Goal: Task Accomplishment & Management: Manage account settings

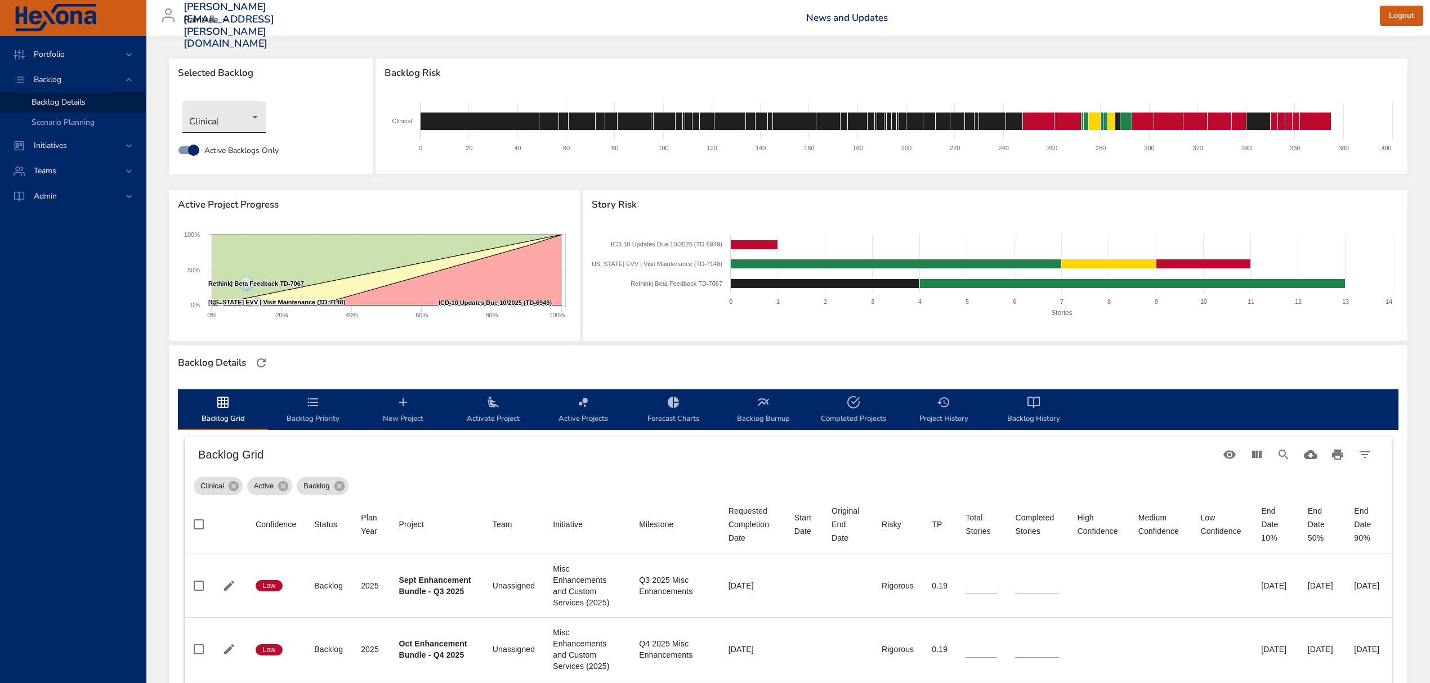
click at [233, 111] on body "Portfolio Backlog Backlog Details Scenario Planning Initiatives Teams Admin [PE…" at bounding box center [715, 341] width 1430 height 683
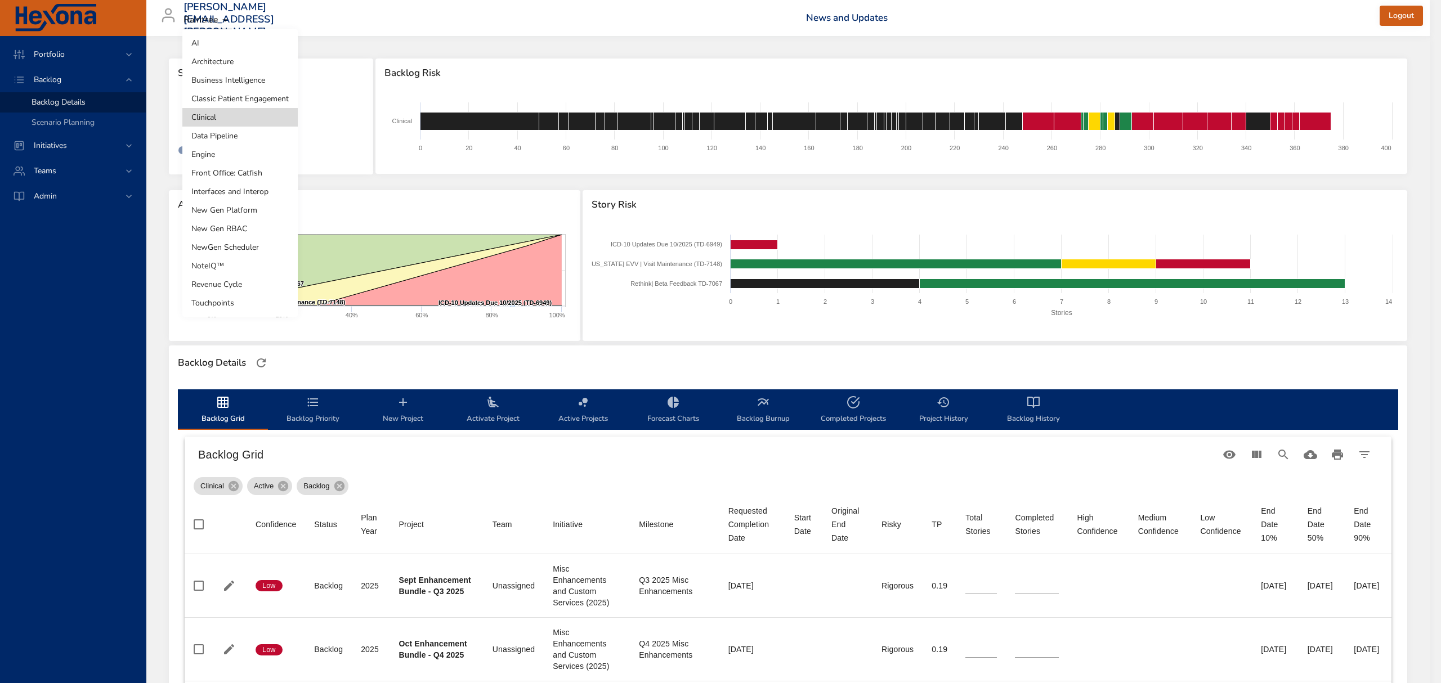
click at [239, 304] on li "Touchpoints" at bounding box center [239, 303] width 115 height 19
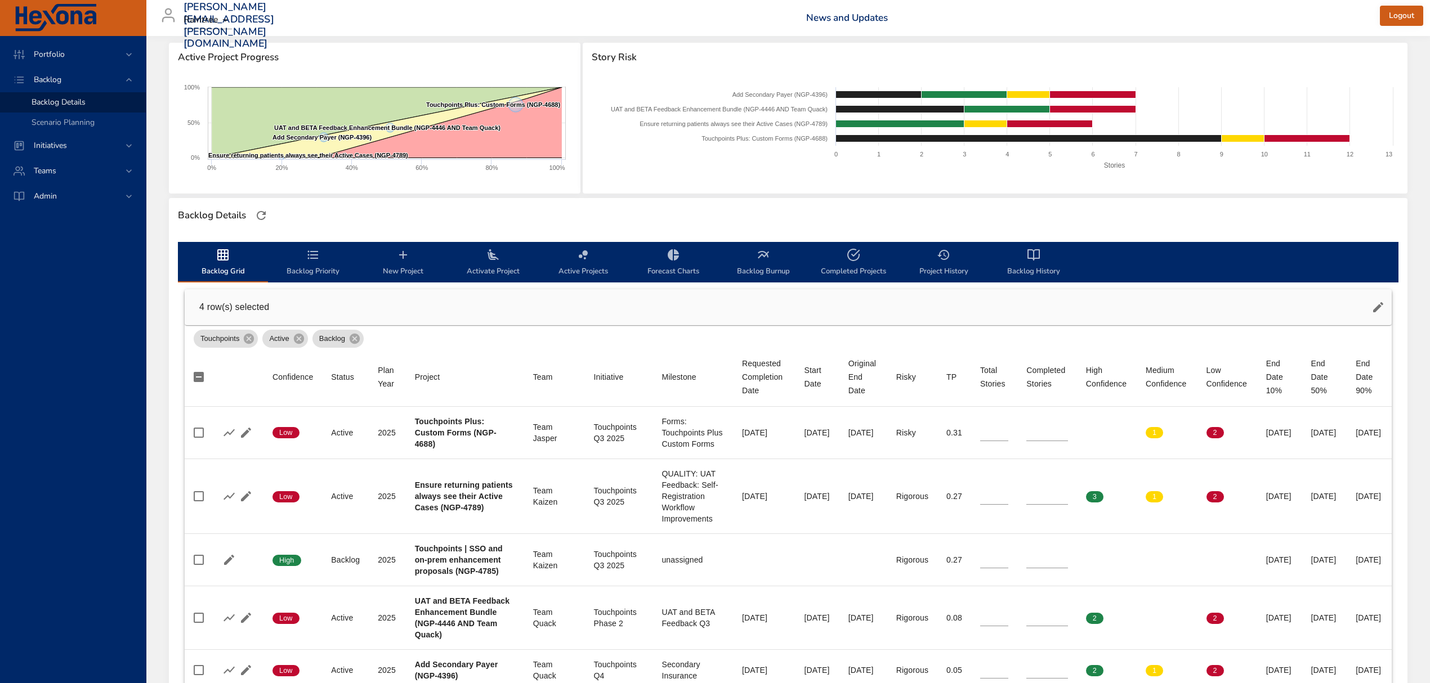
scroll to position [75, 0]
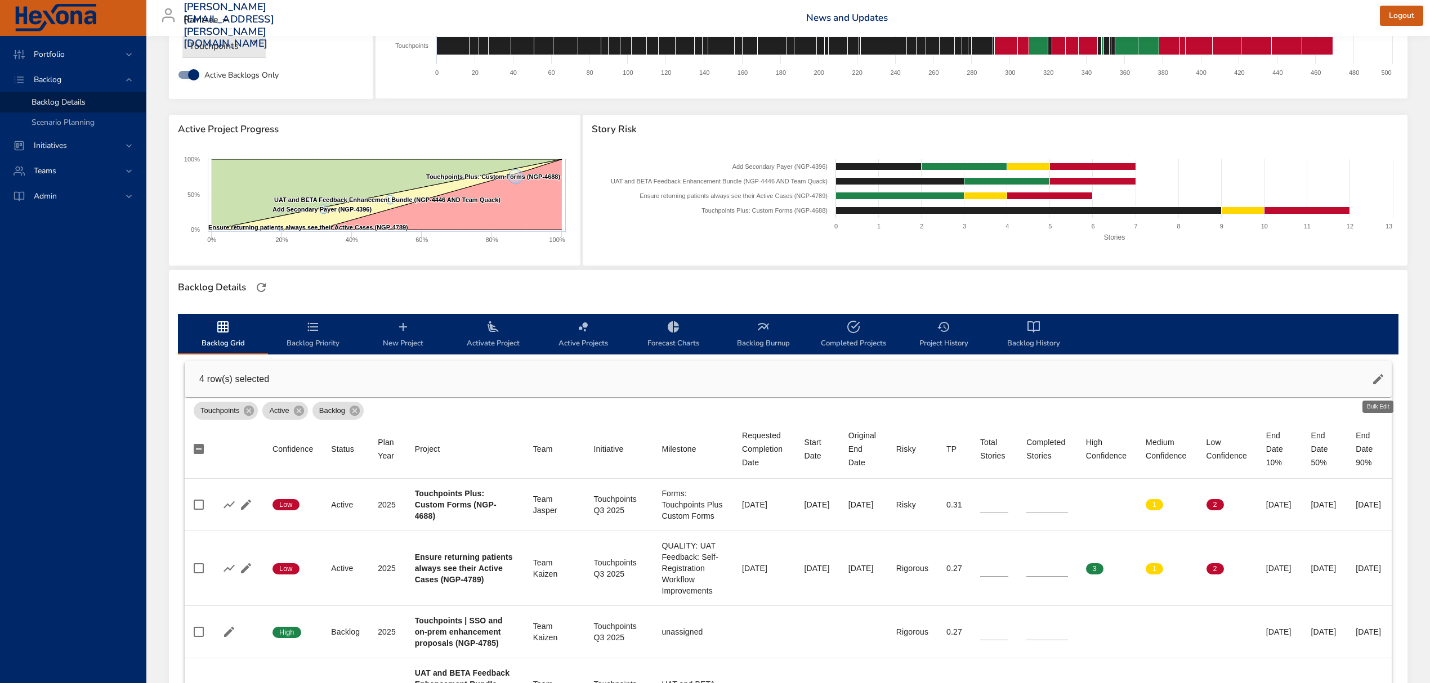
click at [1374, 388] on button "button" at bounding box center [1378, 379] width 27 height 27
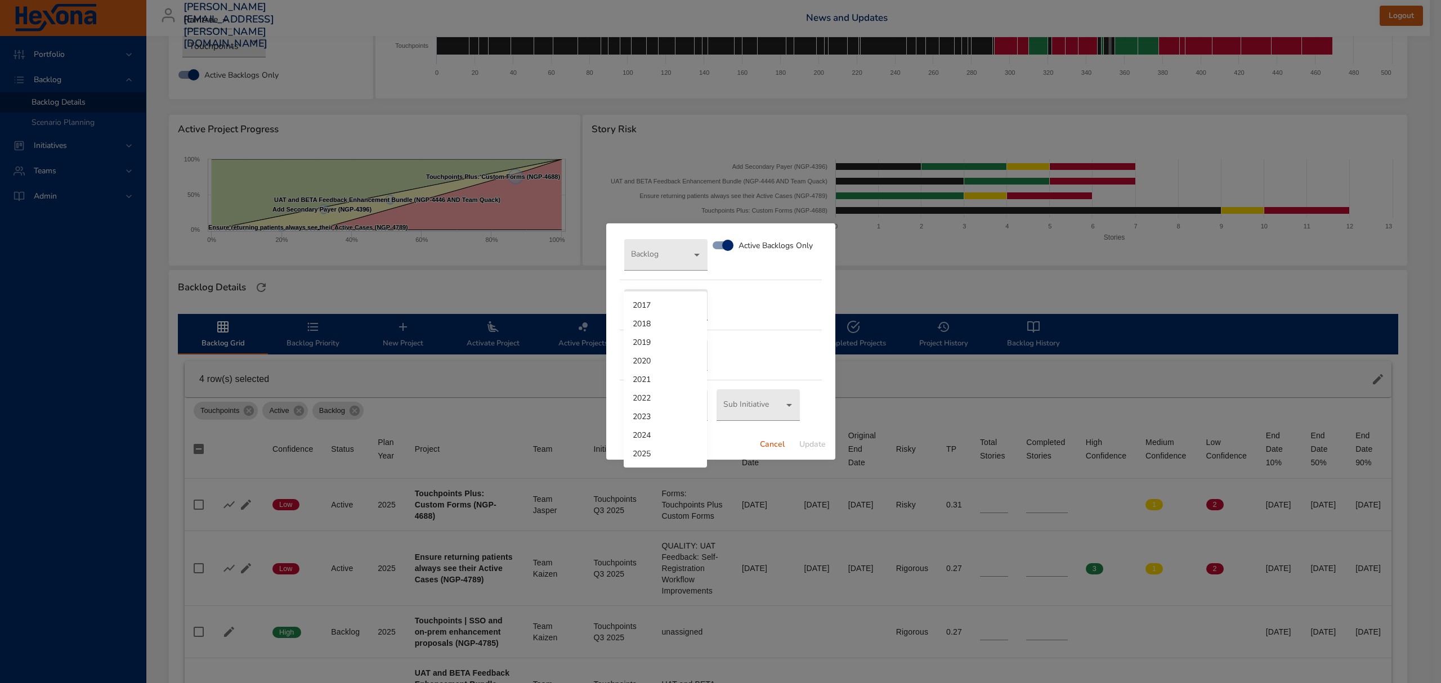
click at [665, 307] on body "Portfolio Backlog Backlog Details Scenario Planning Initiatives Teams Admin [PE…" at bounding box center [720, 266] width 1441 height 683
click at [821, 351] on div at bounding box center [720, 341] width 1441 height 683
click at [780, 448] on span "Cancel" at bounding box center [772, 445] width 27 height 14
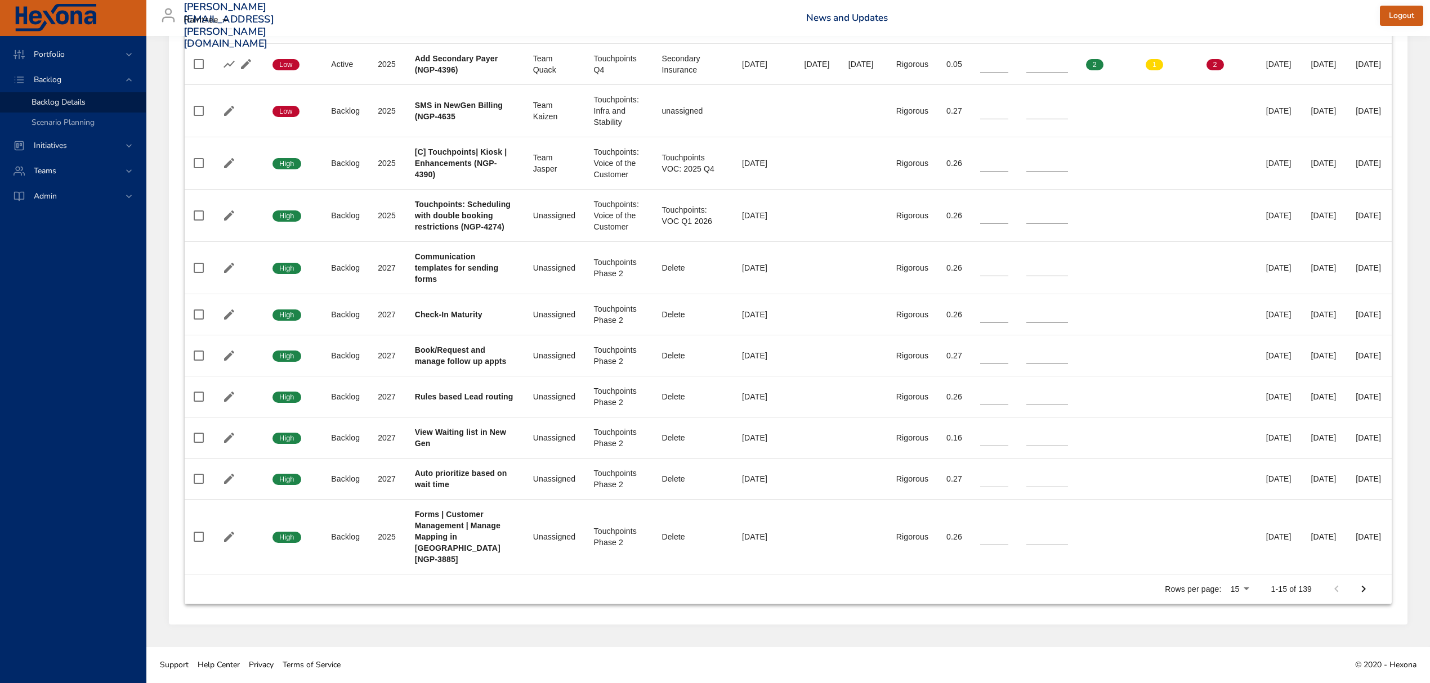
scroll to position [947, 0]
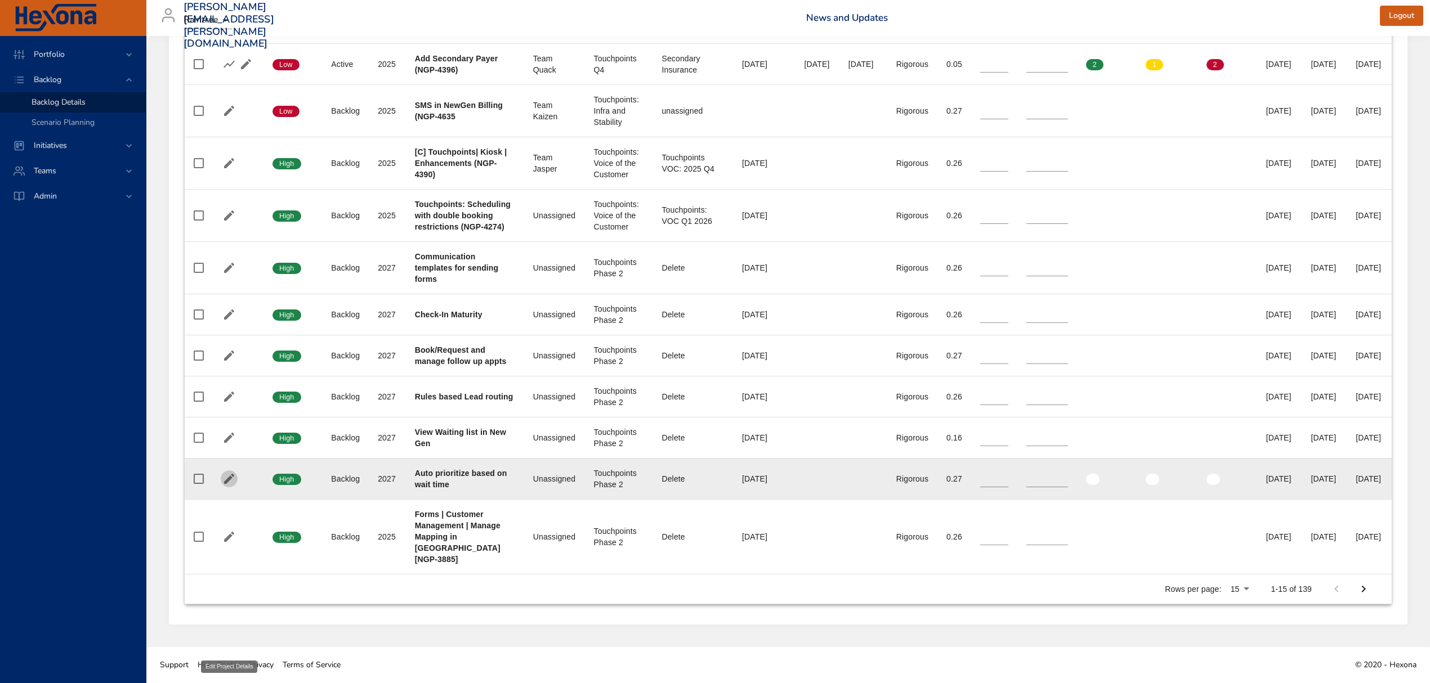
click at [231, 474] on icon "button" at bounding box center [229, 479] width 10 height 10
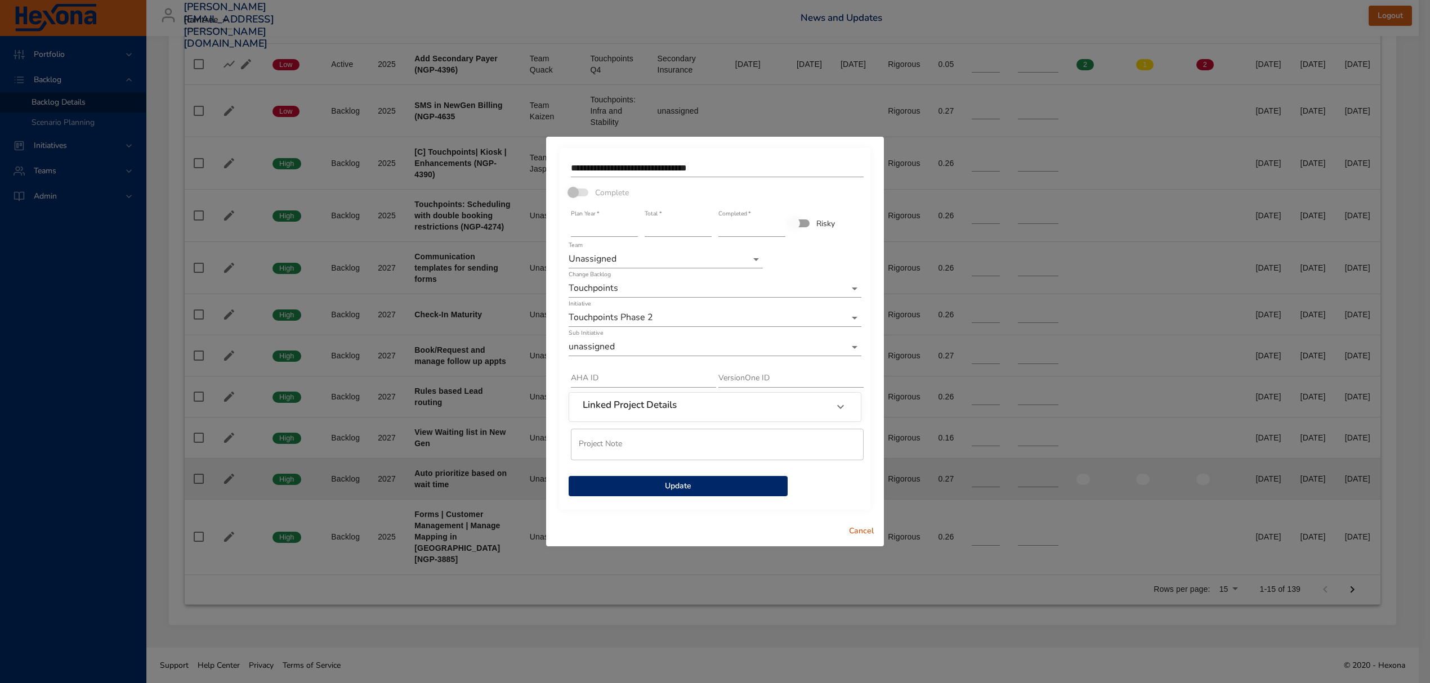
scroll to position [913, 0]
click at [863, 530] on span "Cancel" at bounding box center [867, 532] width 27 height 14
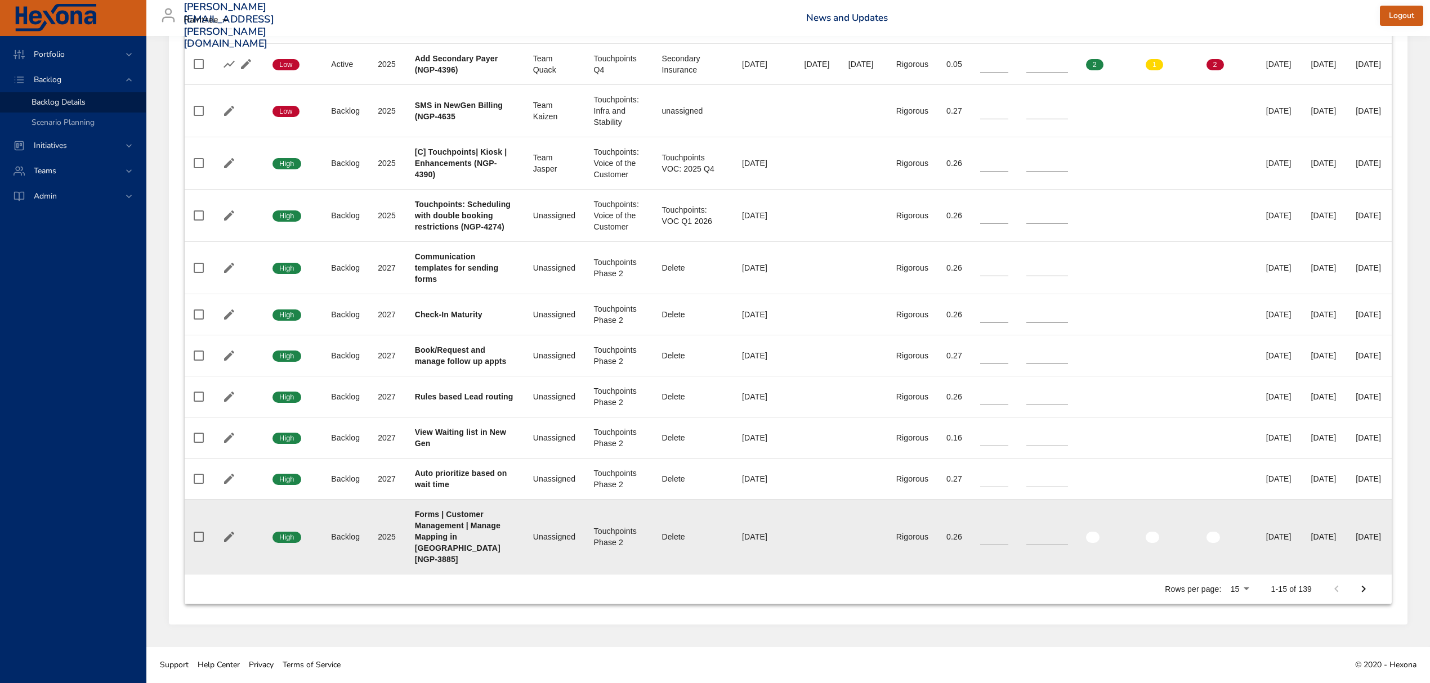
click at [438, 546] on b "Forms | Customer Management | Manage Mapping in [GEOGRAPHIC_DATA] [NGP-3885]" at bounding box center [458, 537] width 86 height 54
click at [216, 565] on td at bounding box center [238, 537] width 52 height 75
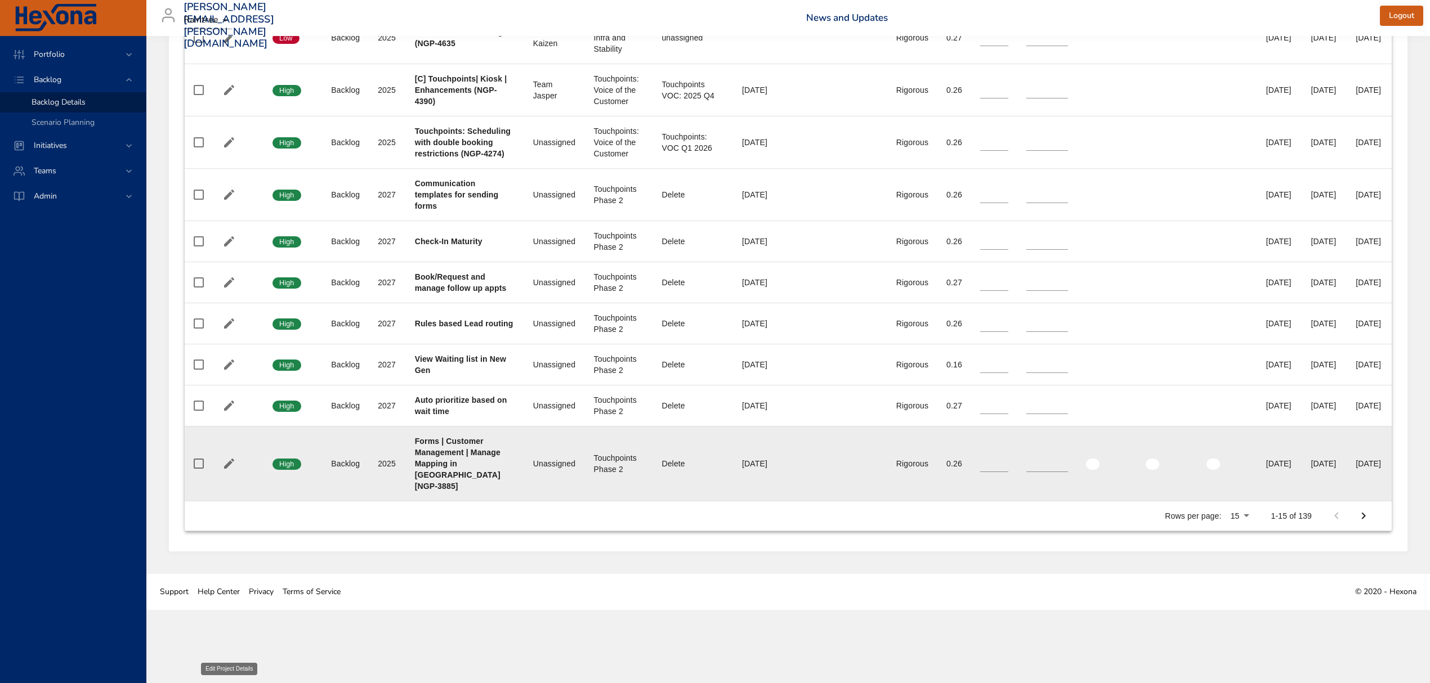
click at [225, 469] on icon "button" at bounding box center [229, 464] width 10 height 10
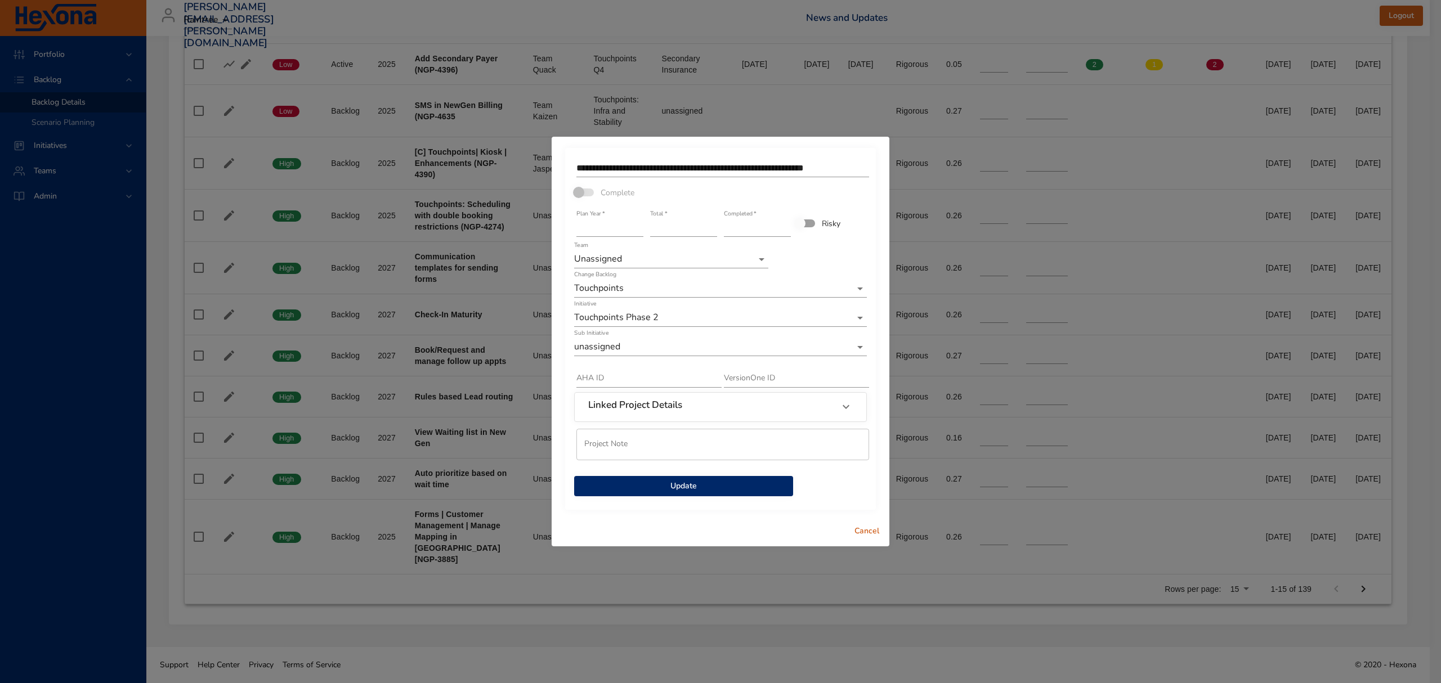
click at [868, 523] on button "Cancel" at bounding box center [867, 531] width 36 height 21
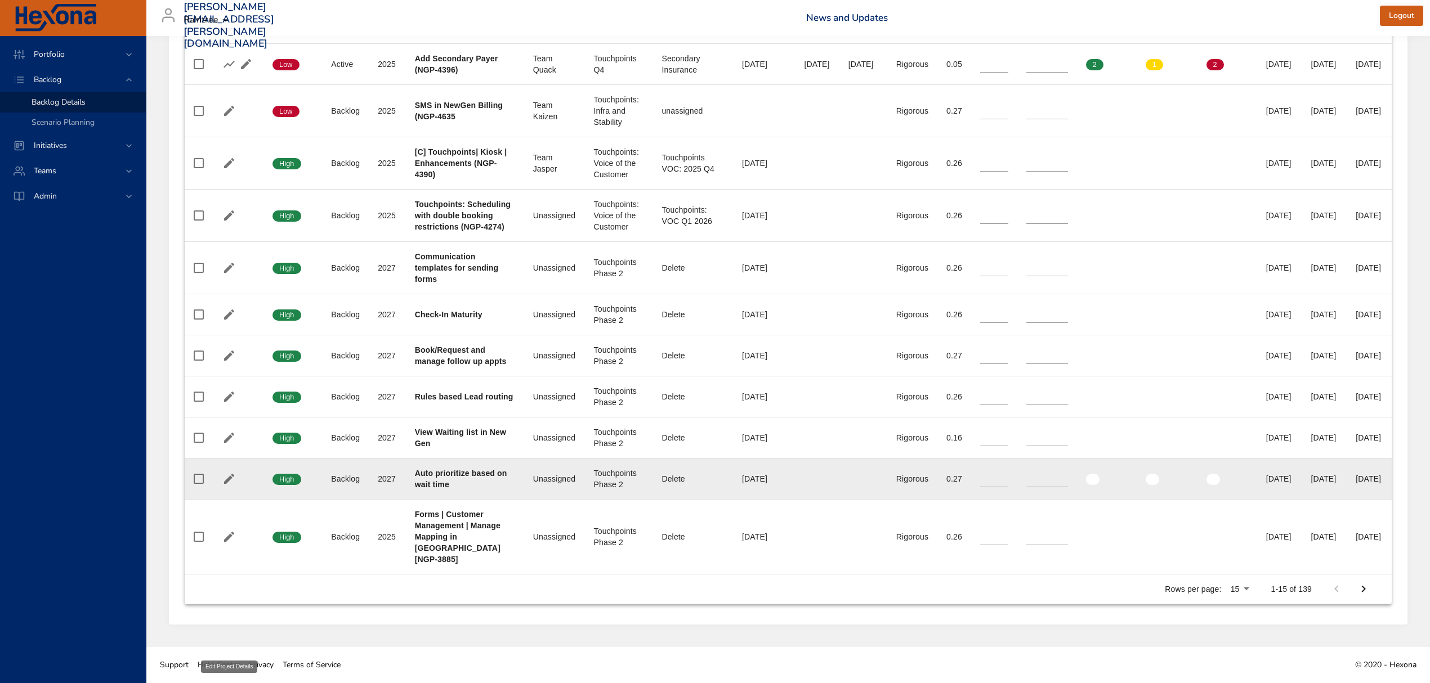
click at [227, 481] on icon "button" at bounding box center [229, 479] width 14 height 14
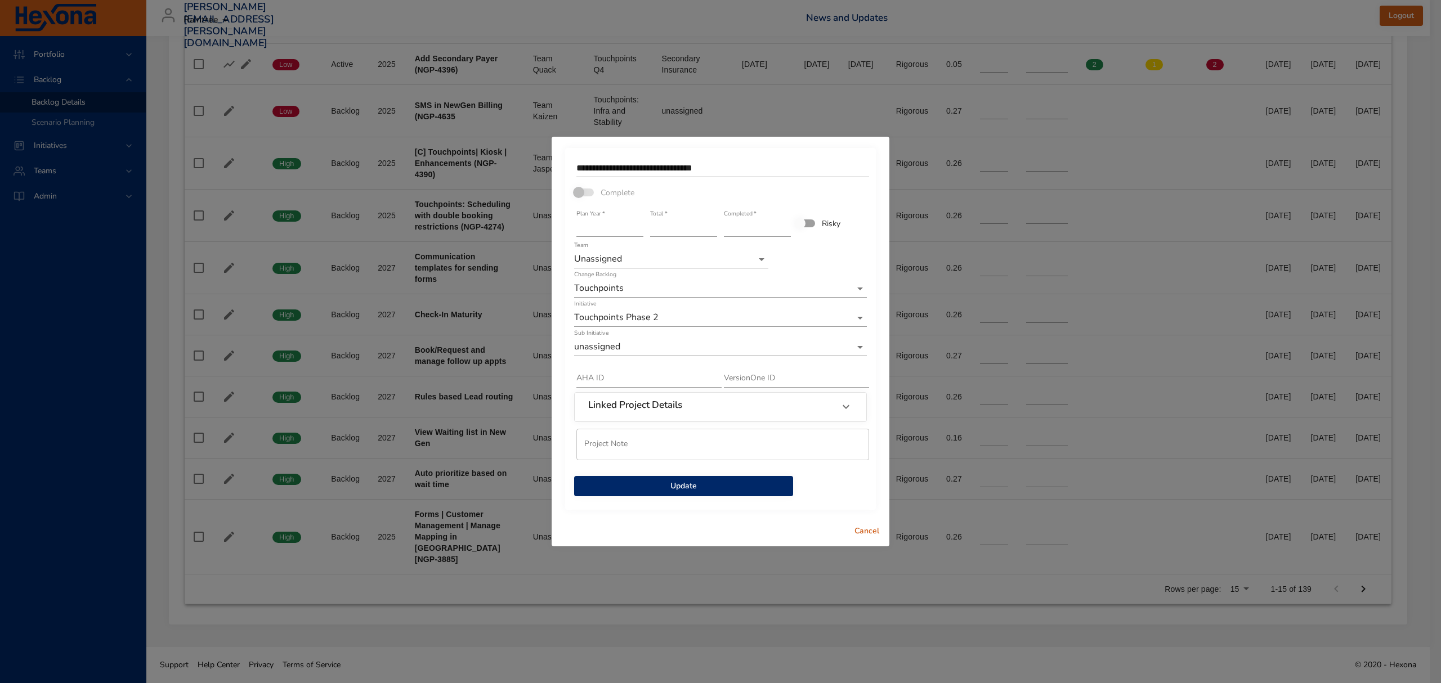
click at [867, 530] on span "Cancel" at bounding box center [867, 532] width 27 height 14
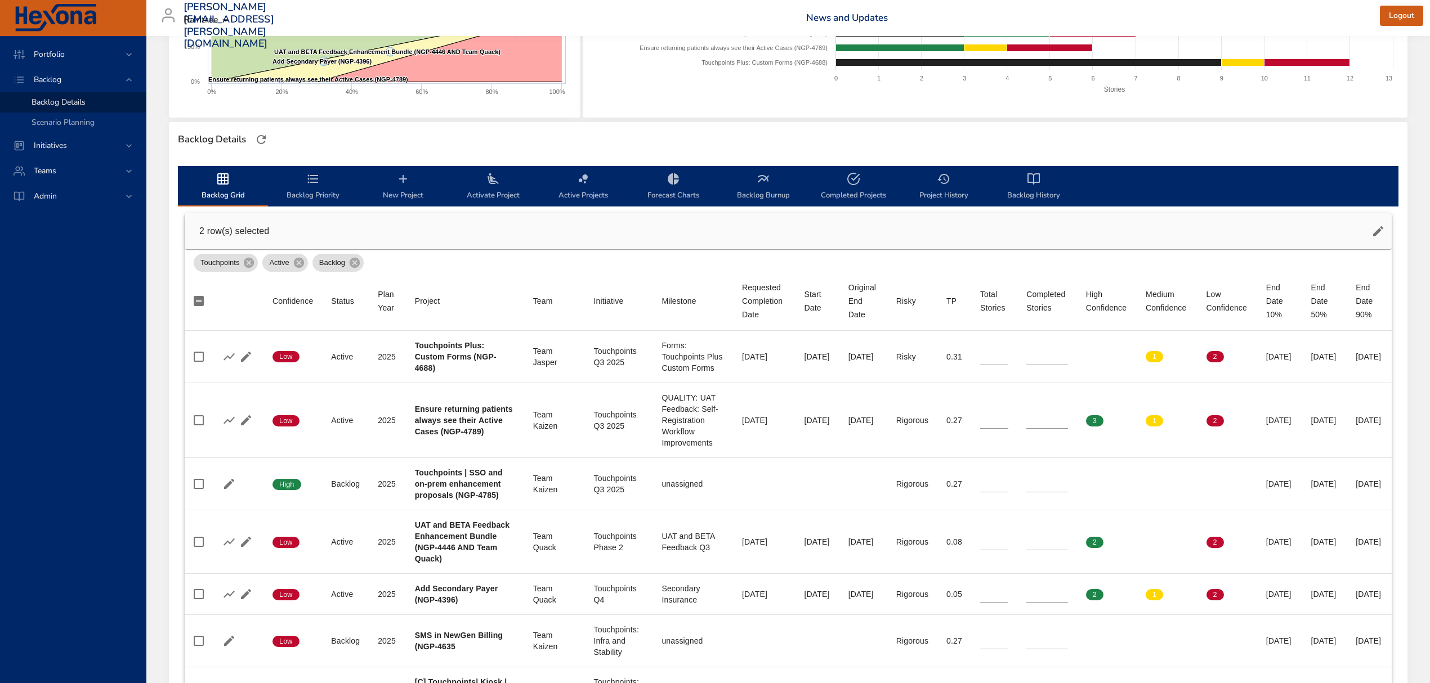
scroll to position [197, 0]
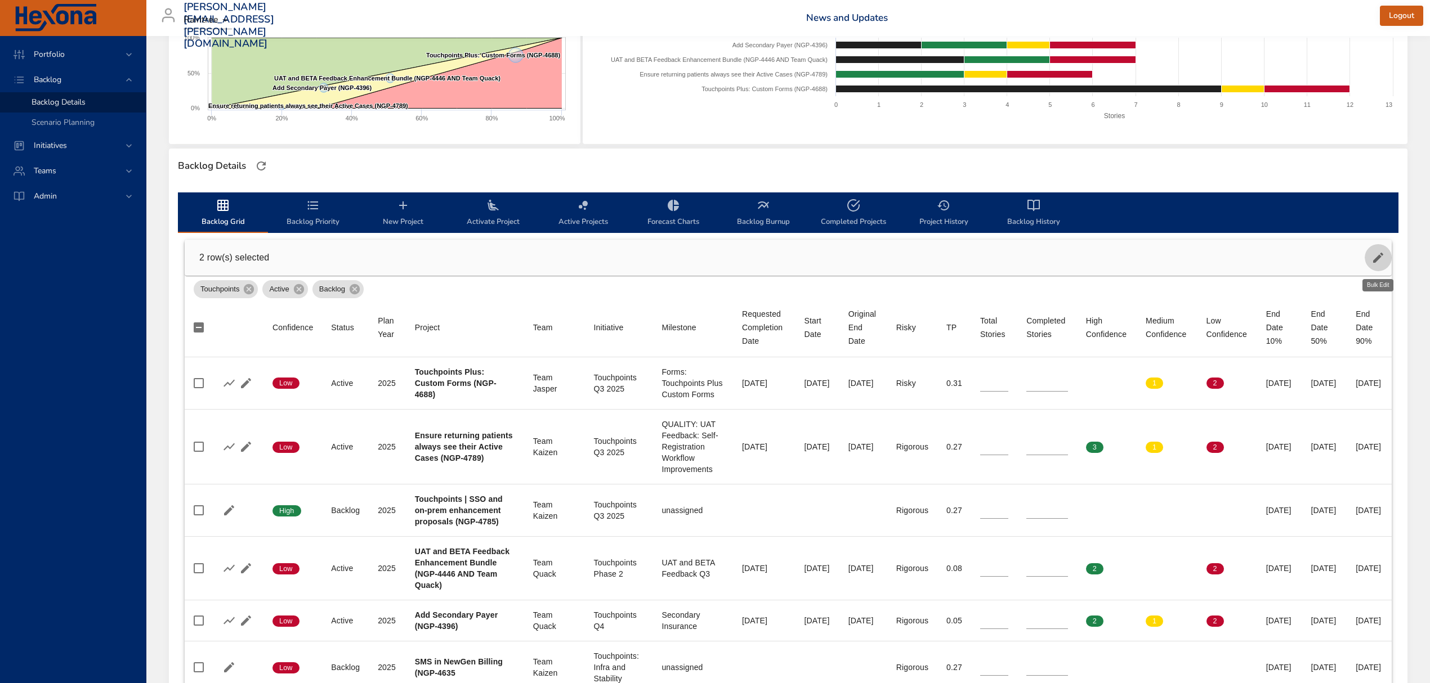
click at [1374, 257] on icon "button" at bounding box center [1378, 258] width 14 height 14
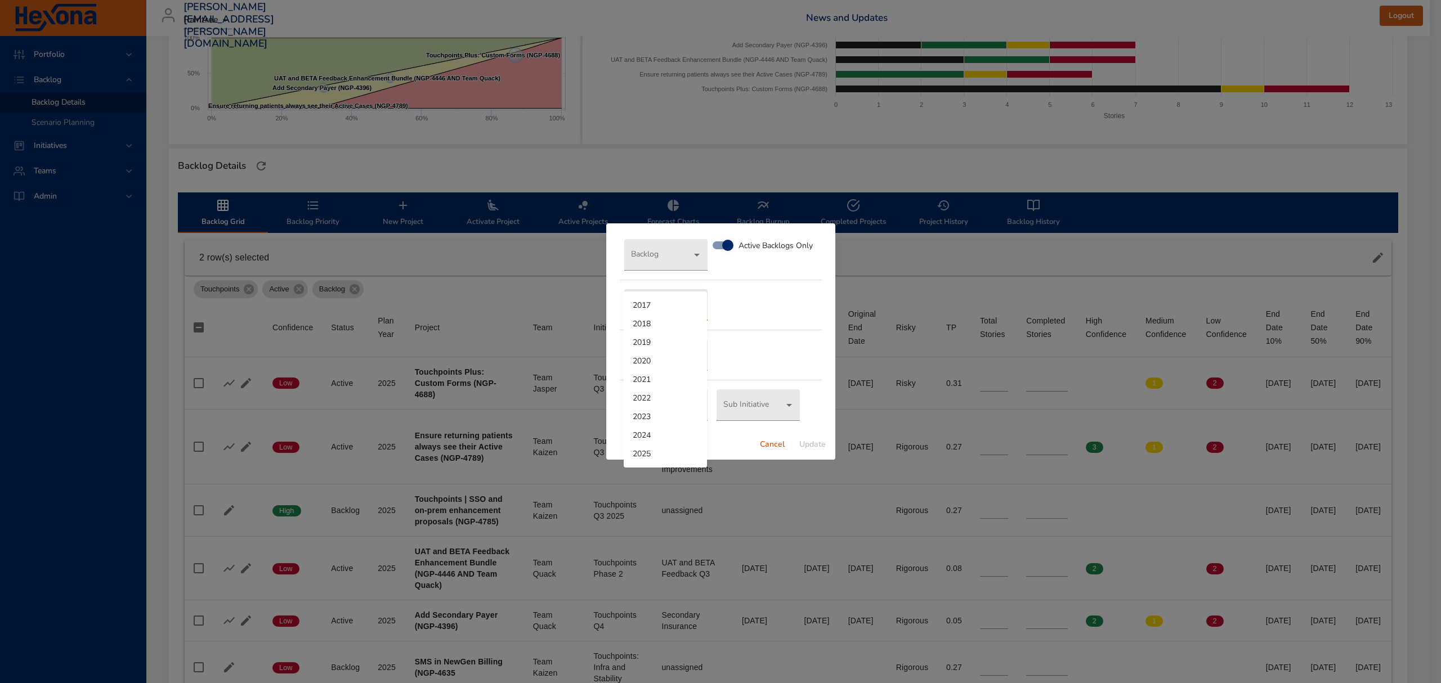
click at [672, 307] on body "Portfolio Backlog Backlog Details Scenario Planning Initiatives Teams Admin [PE…" at bounding box center [720, 144] width 1441 height 683
click at [789, 451] on div at bounding box center [720, 341] width 1441 height 683
click at [775, 445] on span "Cancel" at bounding box center [772, 445] width 27 height 14
